Goal: Contribute content

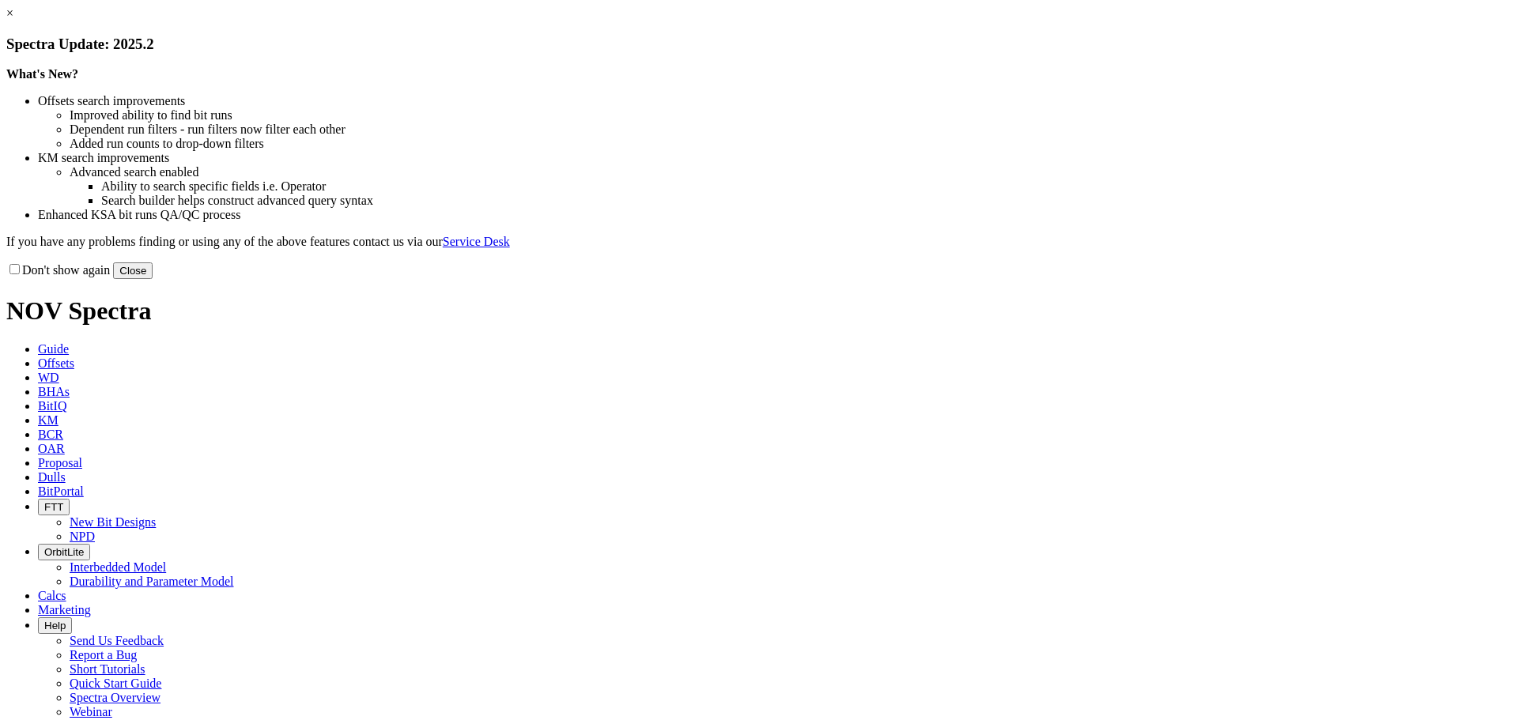
click at [153, 279] on button "Close" at bounding box center [133, 270] width 40 height 17
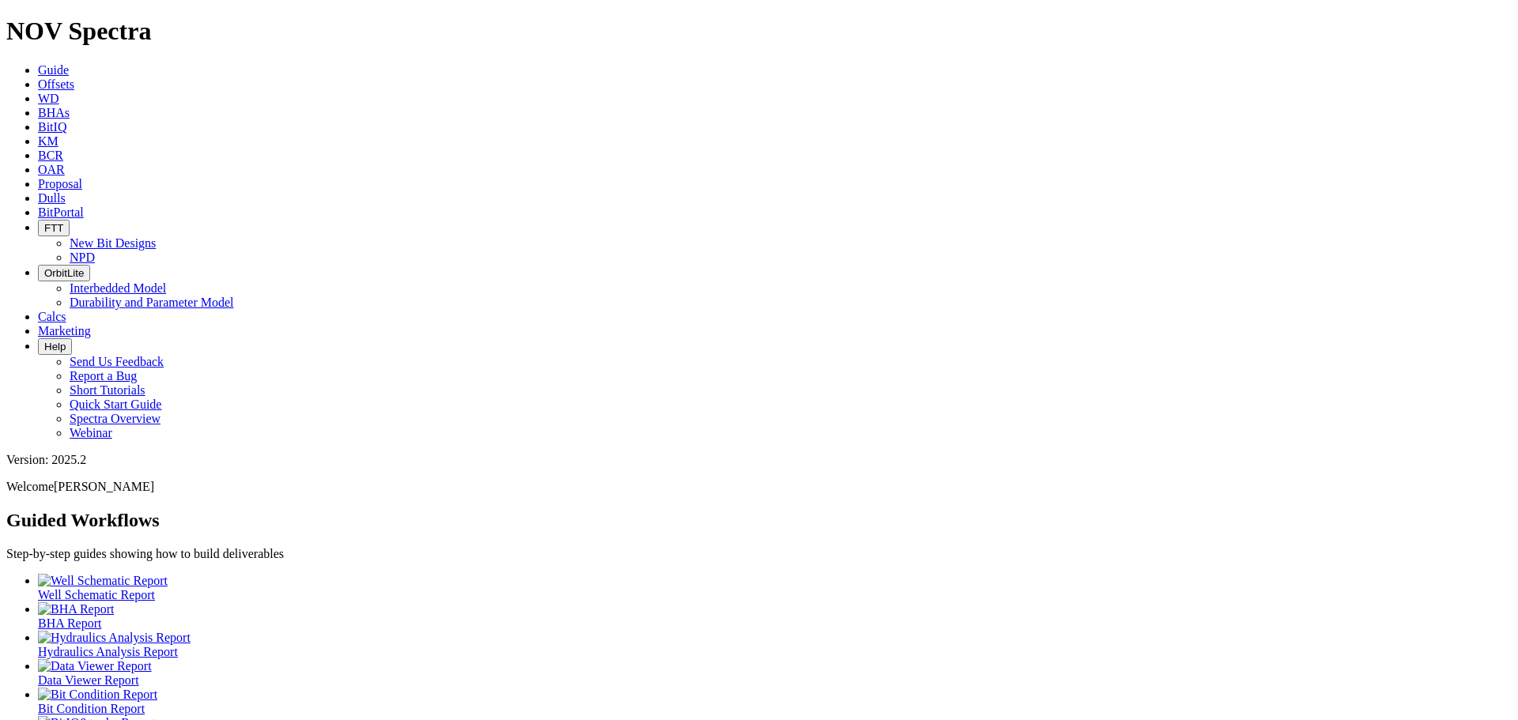
click at [66, 191] on span "Dulls" at bounding box center [52, 197] width 28 height 13
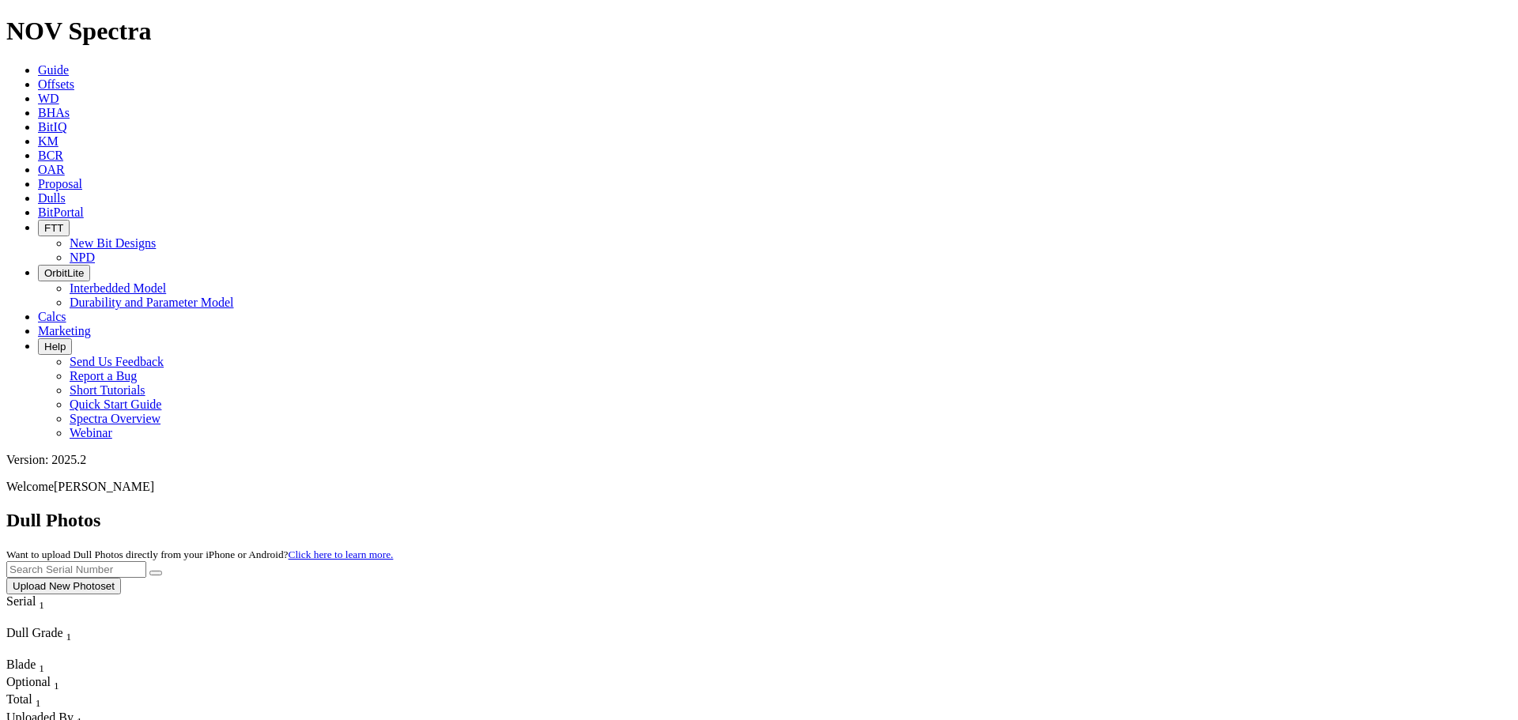
click at [121, 578] on button "Upload New Photoset" at bounding box center [63, 586] width 115 height 17
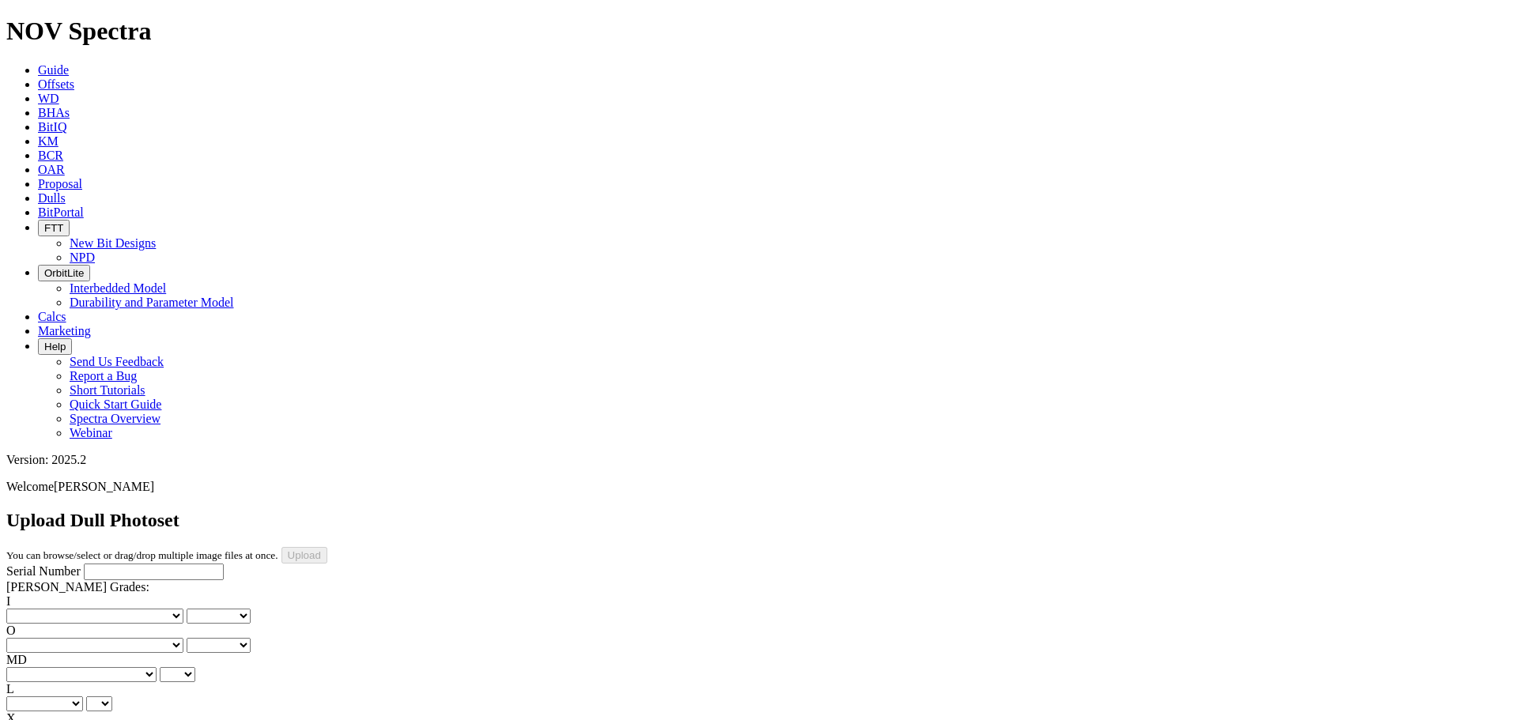
click at [139, 564] on input "Serial Number" at bounding box center [154, 572] width 140 height 17
type input "A320517"
